Goal: Find specific page/section: Find specific page/section

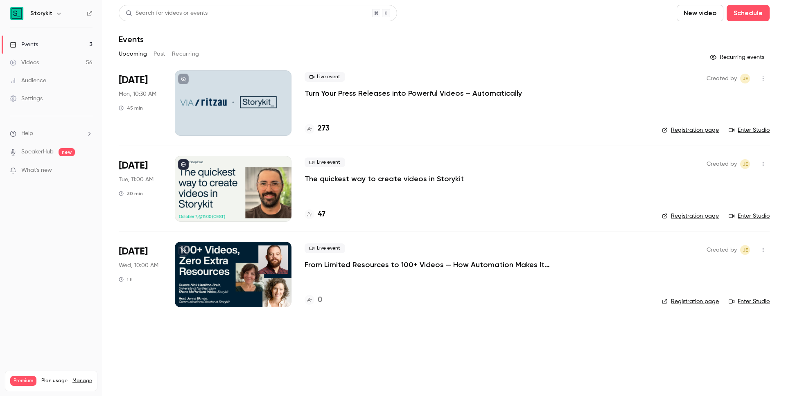
click at [320, 212] on h4 "47" at bounding box center [322, 214] width 8 height 11
